Goal: Navigation & Orientation: Find specific page/section

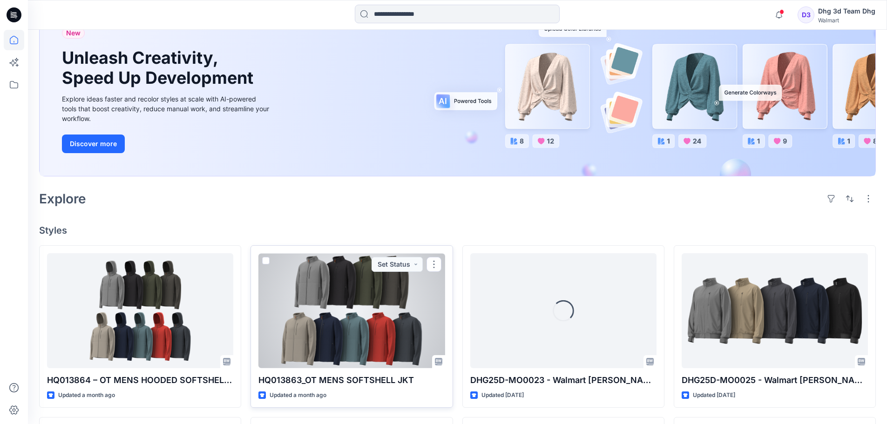
scroll to position [93, 0]
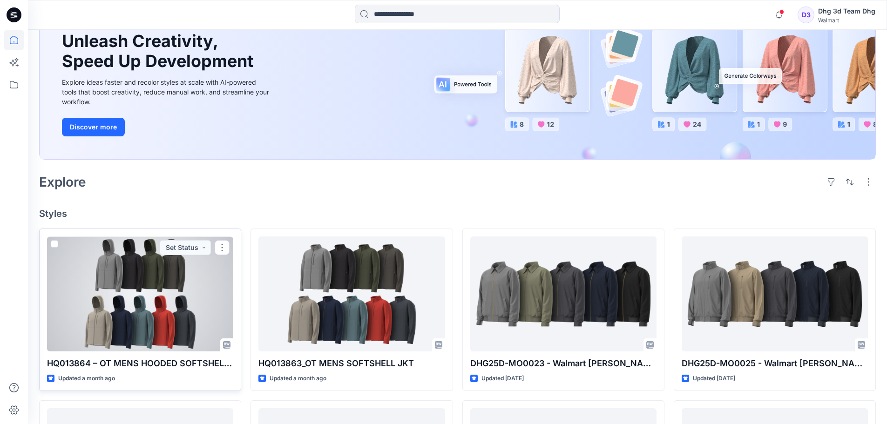
click at [178, 323] on div at bounding box center [140, 293] width 186 height 115
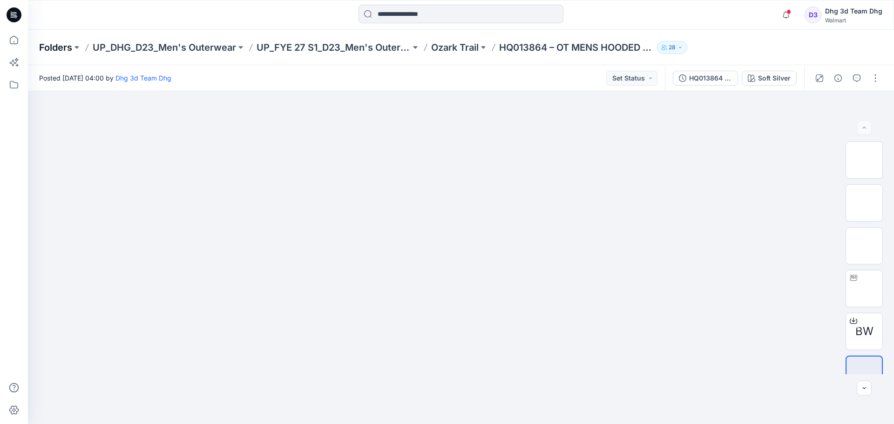
click at [60, 50] on p "Folders" at bounding box center [55, 47] width 33 height 13
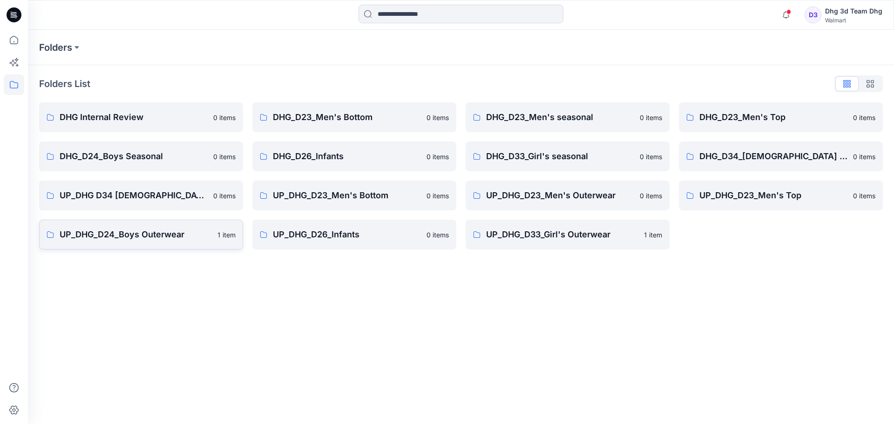
click at [155, 235] on p "UP_DHG_D24_Boys Outerwear" at bounding box center [136, 234] width 152 height 13
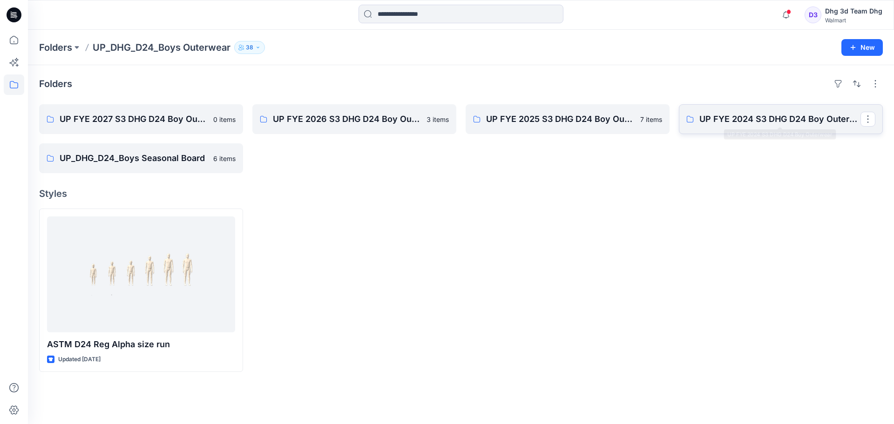
click at [732, 111] on link "UP FYE 2024 S3 DHG D24 Boy Outerwear" at bounding box center [781, 119] width 204 height 30
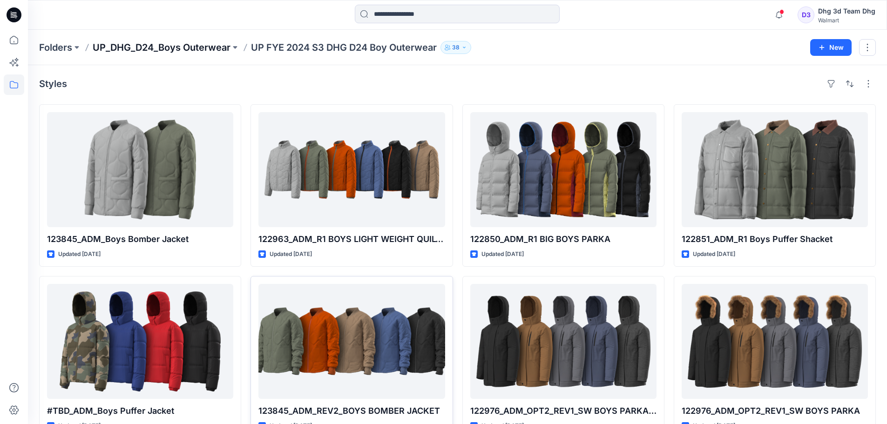
click at [155, 47] on p "UP_DHG_D24_Boys Outerwear" at bounding box center [162, 47] width 138 height 13
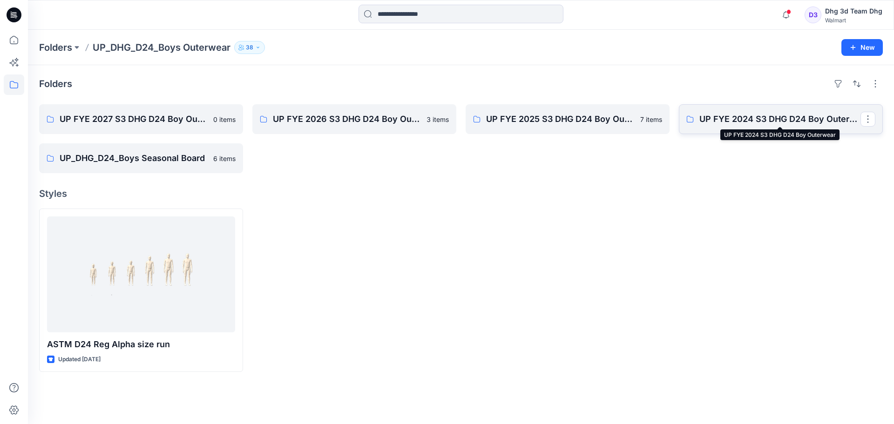
click at [730, 119] on p "UP FYE 2024 S3 DHG D24 Boy Outerwear" at bounding box center [779, 119] width 161 height 13
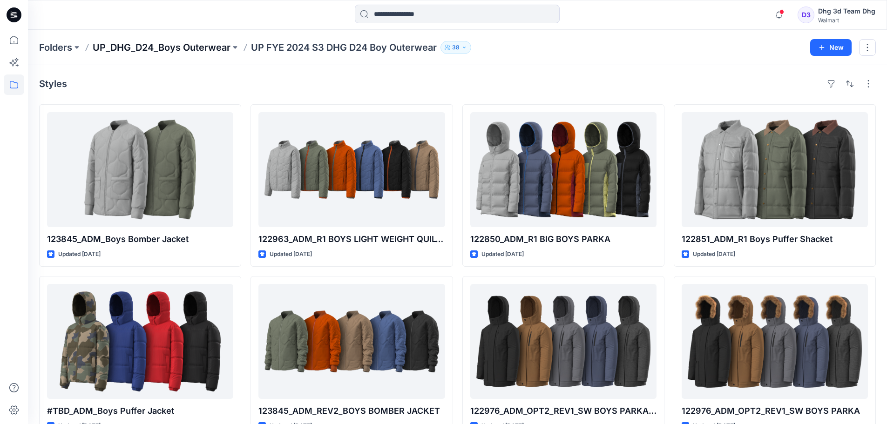
click at [143, 46] on p "UP_DHG_D24_Boys Outerwear" at bounding box center [162, 47] width 138 height 13
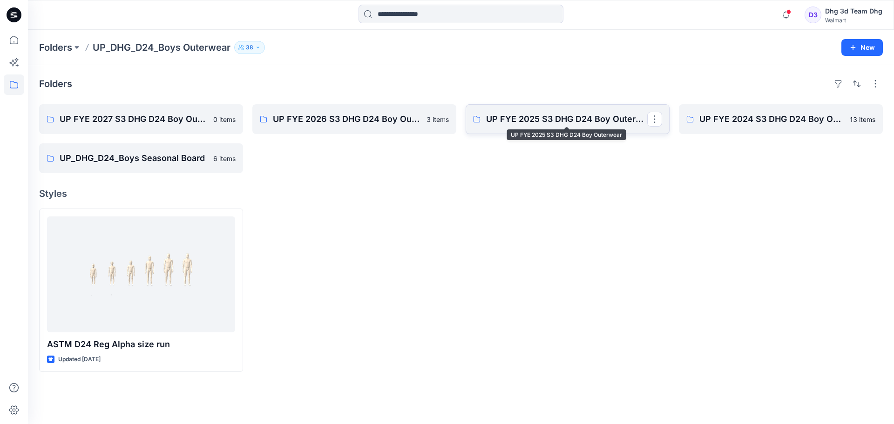
click at [595, 120] on p "UP FYE 2025 S3 DHG D24 Boy Outerwear" at bounding box center [566, 119] width 161 height 13
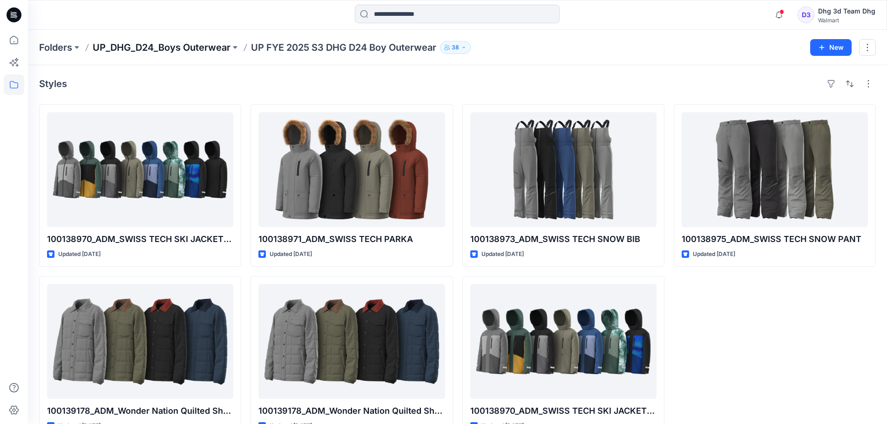
click at [186, 47] on p "UP_DHG_D24_Boys Outerwear" at bounding box center [162, 47] width 138 height 13
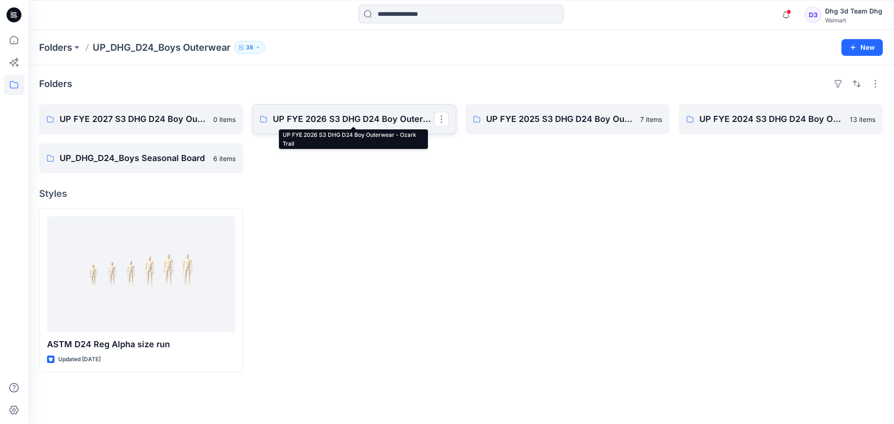
click at [379, 117] on p "UP FYE 2026 S3 DHG D24 Boy Outerwear - Ozark Trail" at bounding box center [353, 119] width 161 height 13
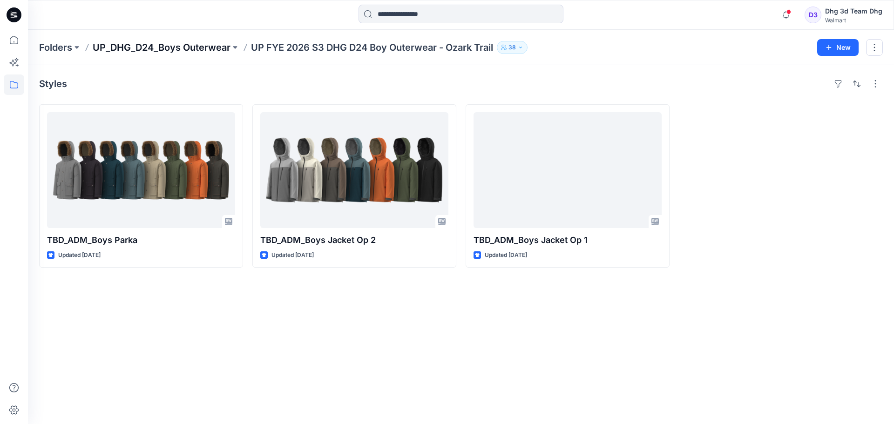
click at [129, 45] on p "UP_DHG_D24_Boys Outerwear" at bounding box center [162, 47] width 138 height 13
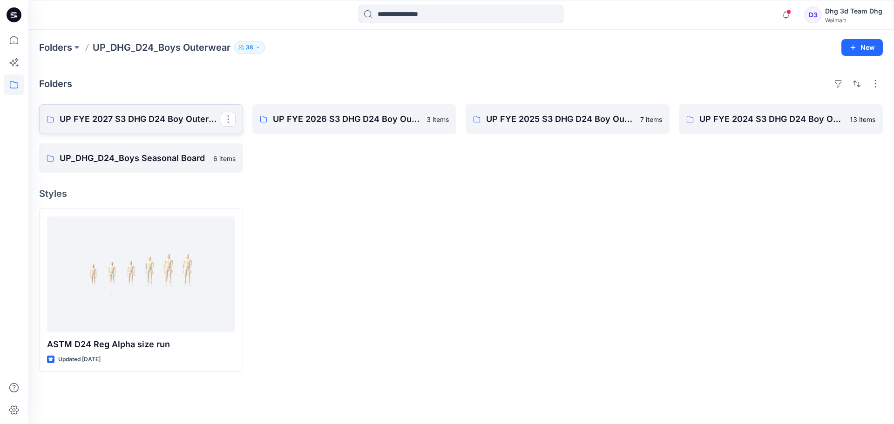
click at [135, 118] on p "UP FYE 2027 S3 DHG D24 Boy Outerwear - Ozark Trail" at bounding box center [140, 119] width 161 height 13
